Goal: Transaction & Acquisition: Purchase product/service

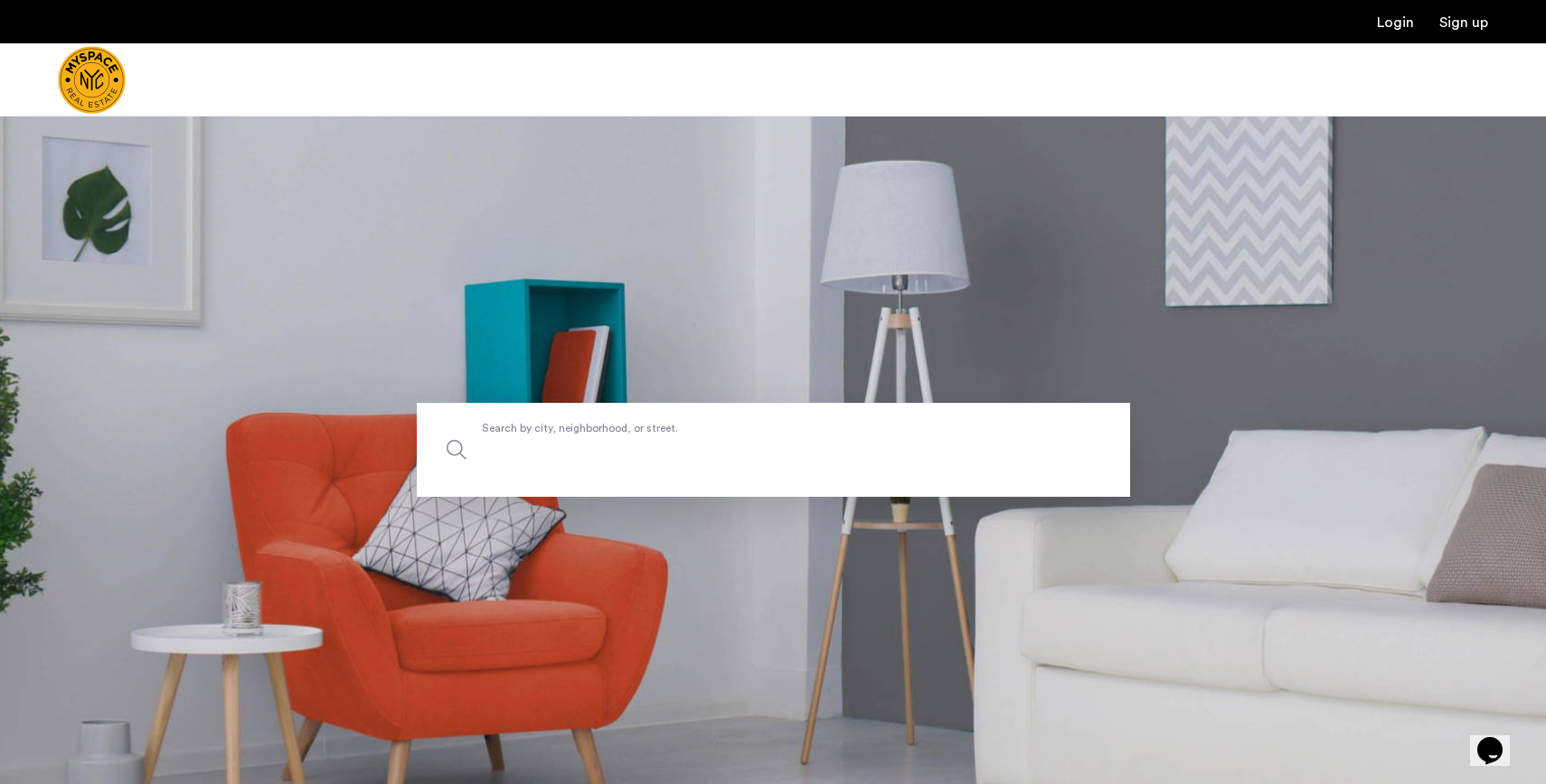
click at [812, 433] on label "Search by city, neighborhood, or street." at bounding box center [773, 450] width 714 height 94
click at [812, 433] on input "Search by city, neighborhood, or street." at bounding box center [773, 450] width 714 height 94
type input "**********"
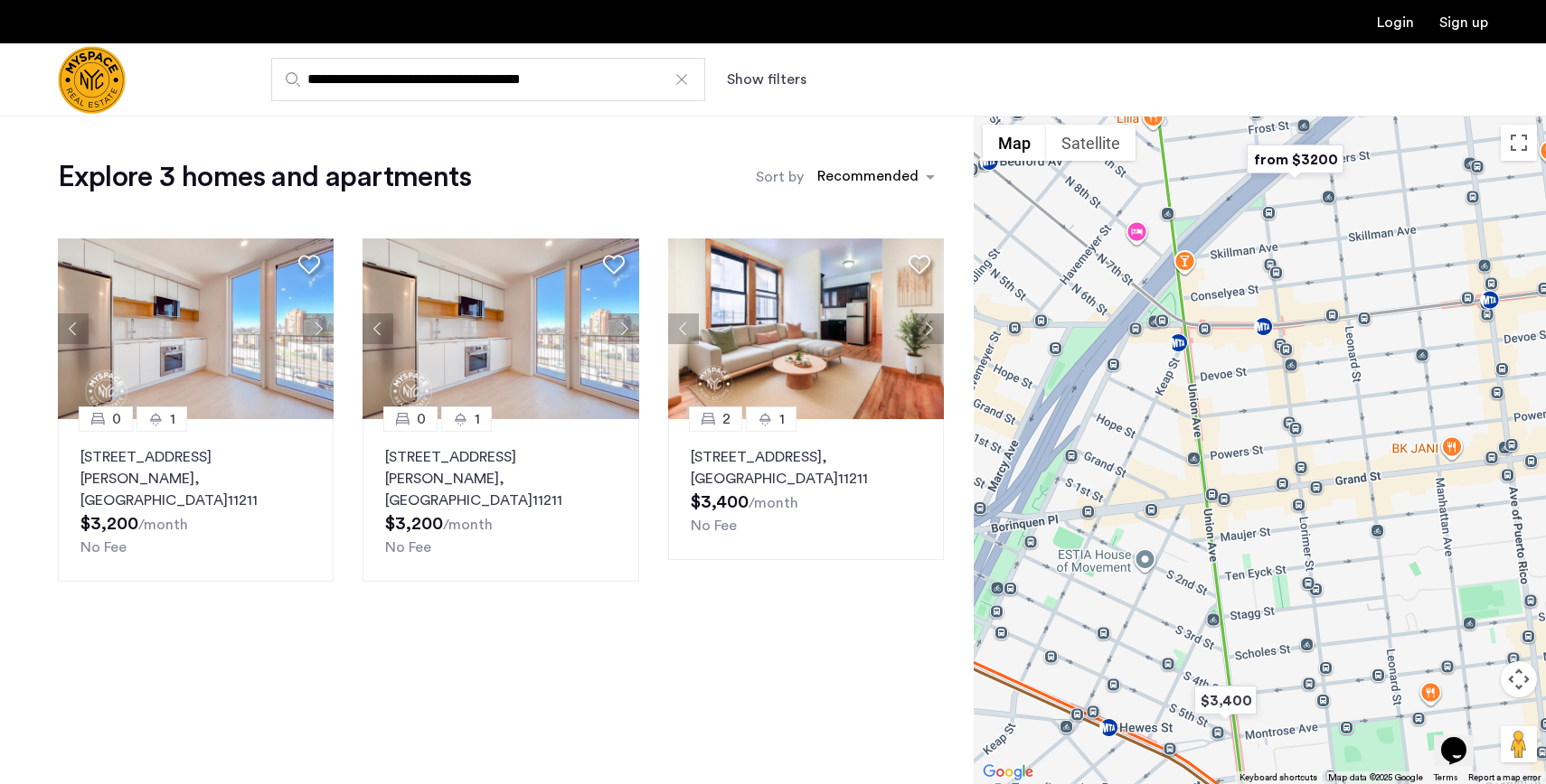
click at [91, 95] on img "Cazamio Logo" at bounding box center [92, 80] width 68 height 68
